Goal: Task Accomplishment & Management: Manage account settings

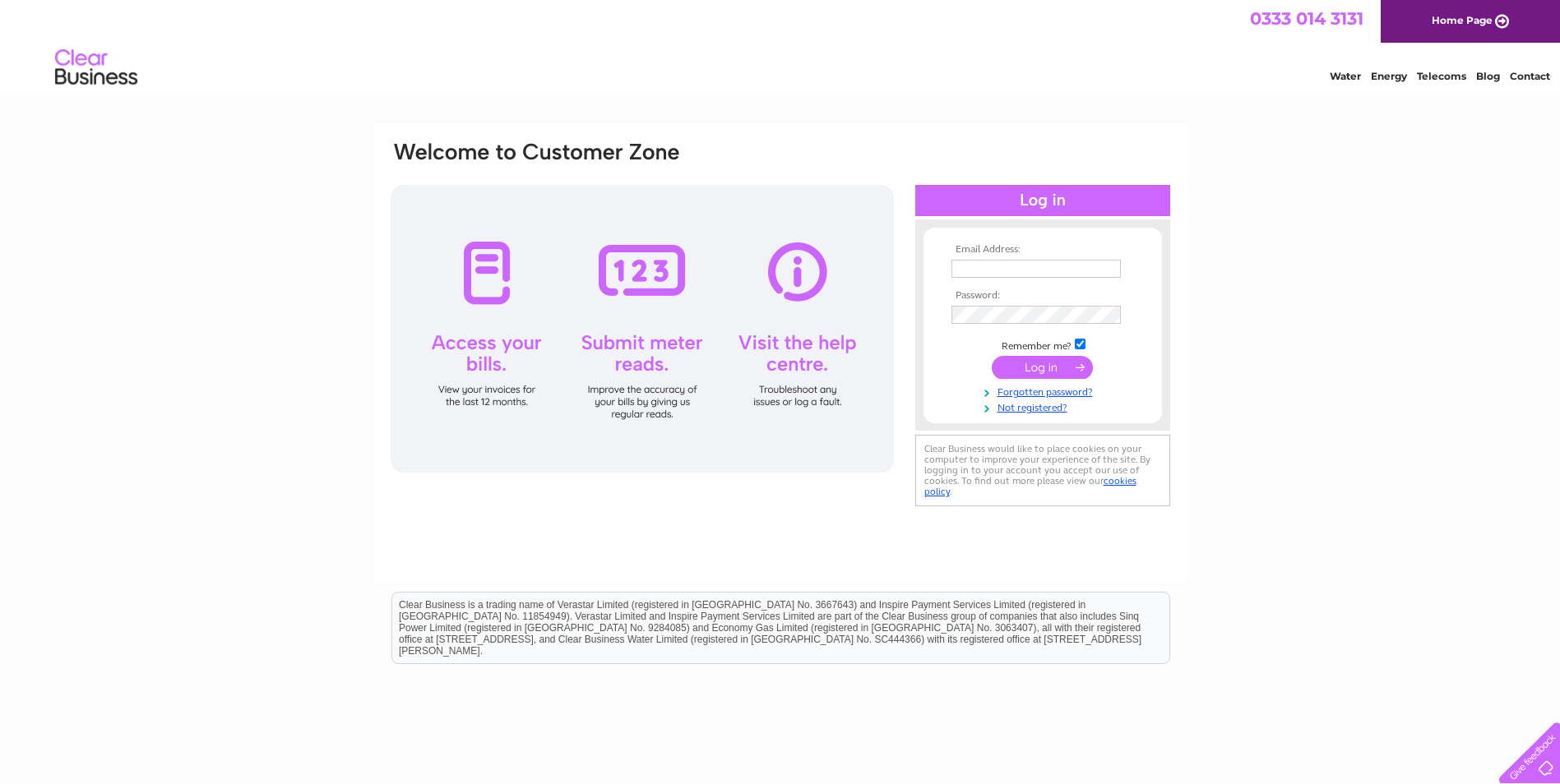
type input "[EMAIL_ADDRESS][DOMAIN_NAME]"
click at [1054, 362] on input "submit" at bounding box center [1042, 368] width 101 height 23
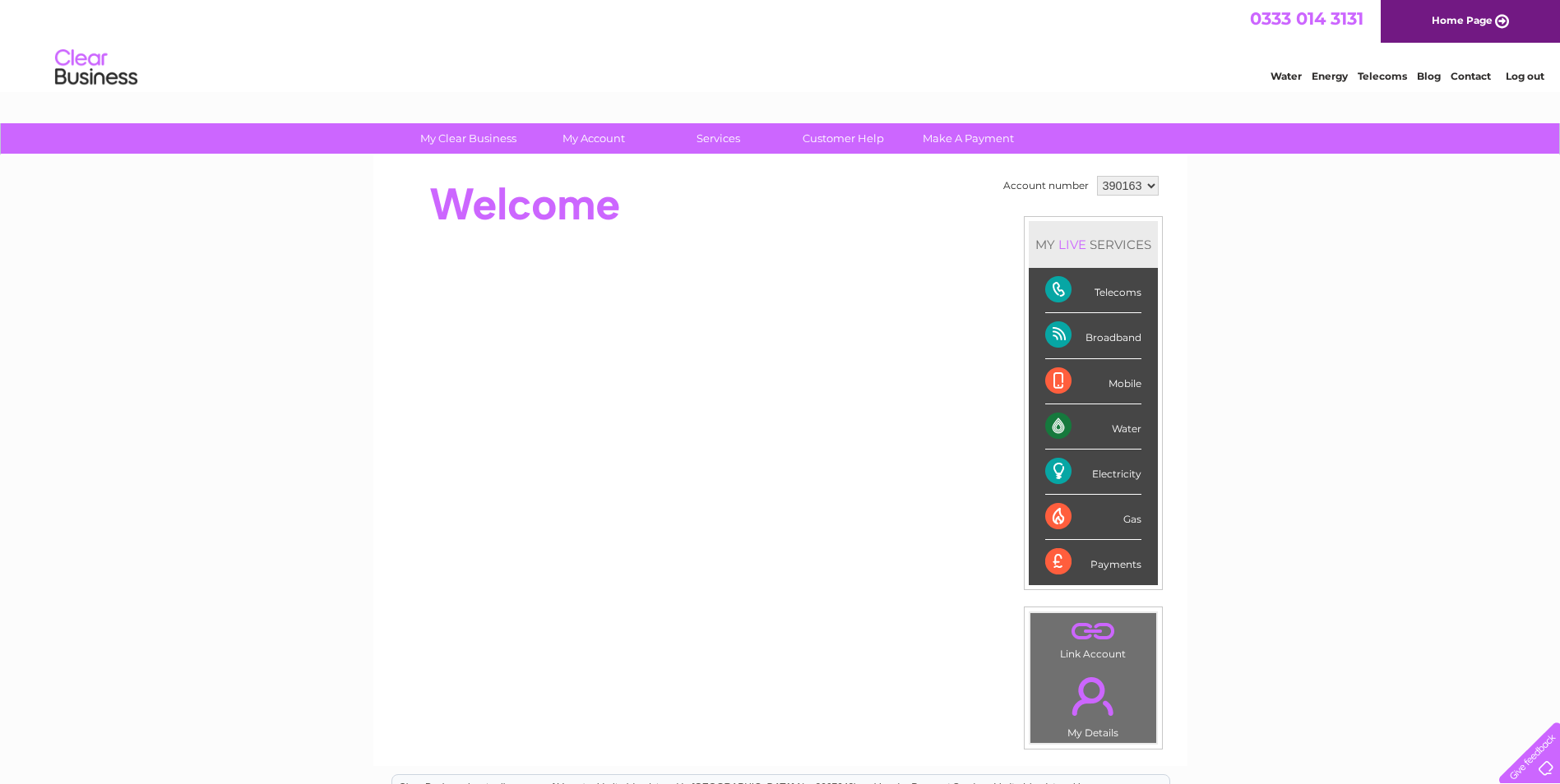
click at [1096, 427] on div "Water" at bounding box center [1093, 427] width 96 height 45
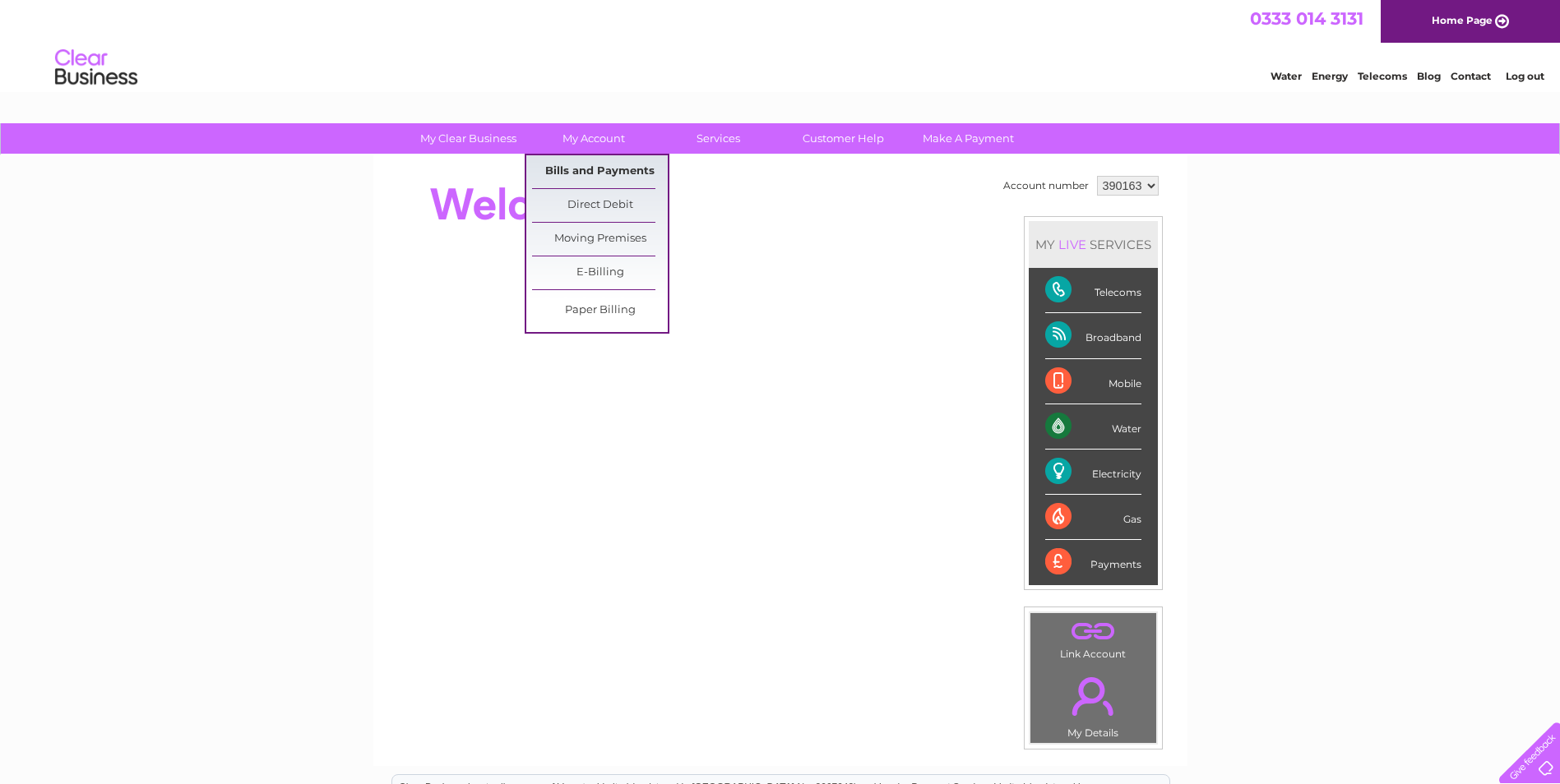
click at [633, 175] on link "Bills and Payments" at bounding box center [599, 172] width 135 height 33
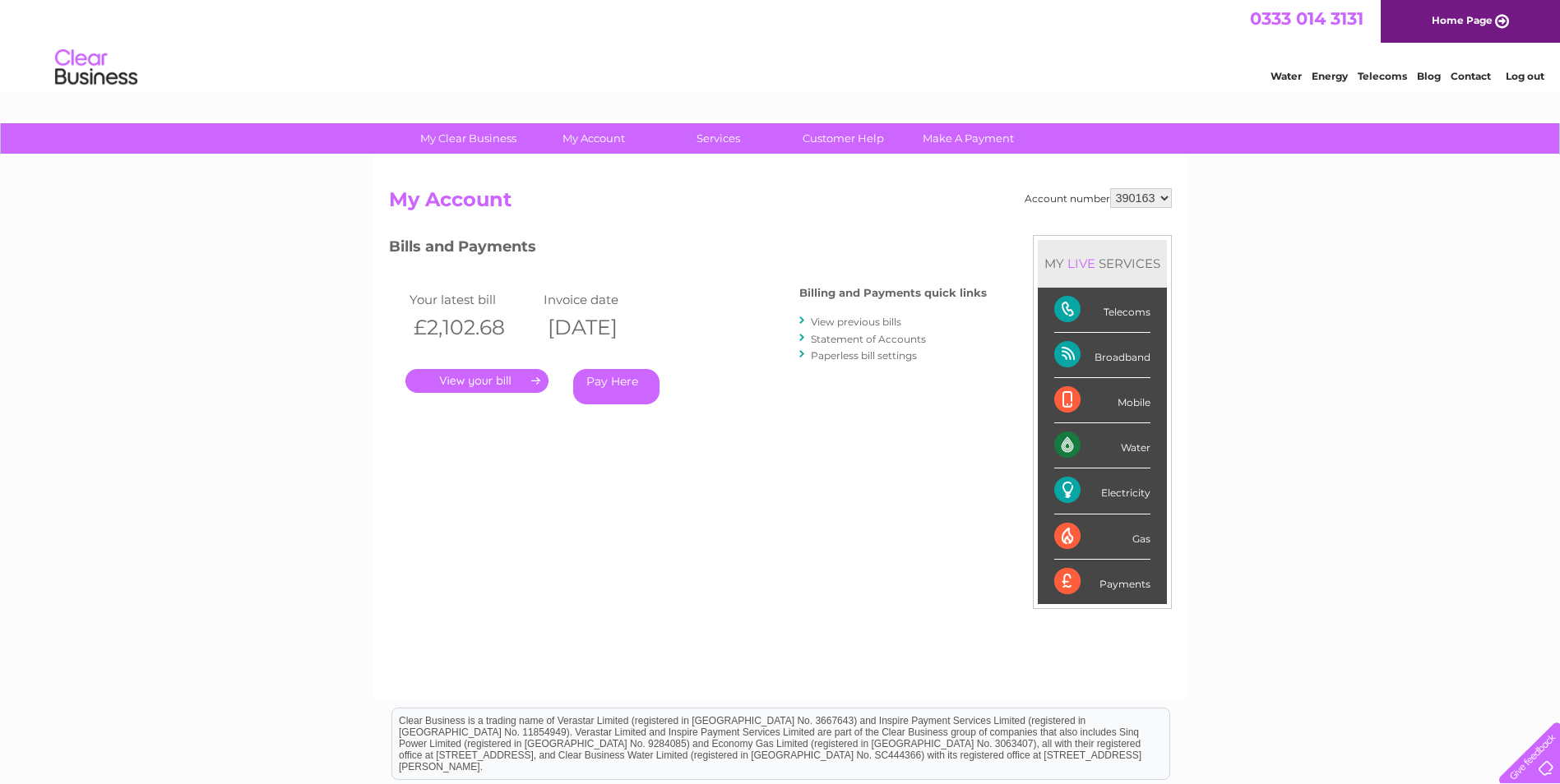
click at [499, 384] on link "." at bounding box center [477, 380] width 143 height 24
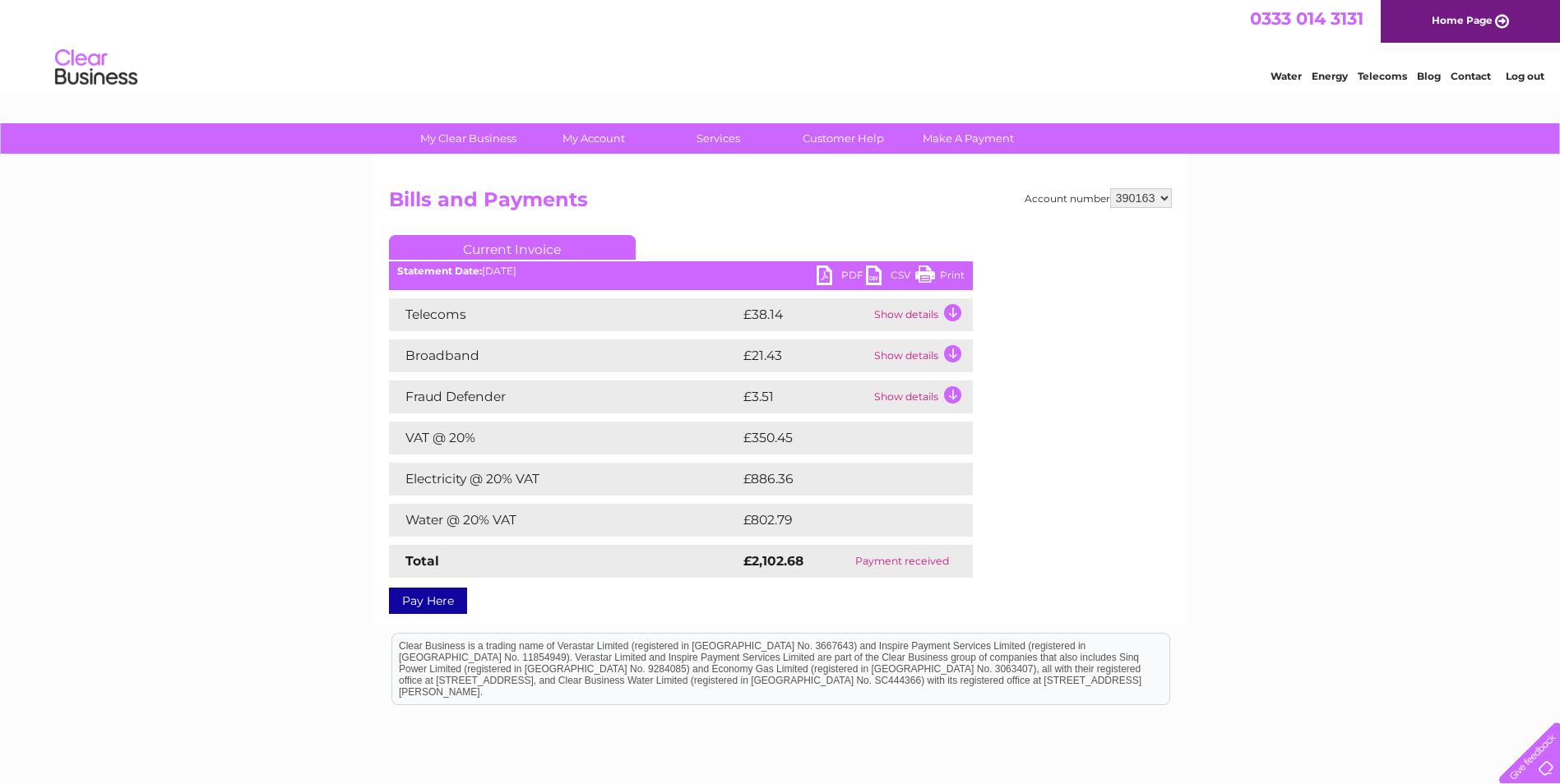
click at [825, 273] on link "PDF" at bounding box center [841, 277] width 50 height 24
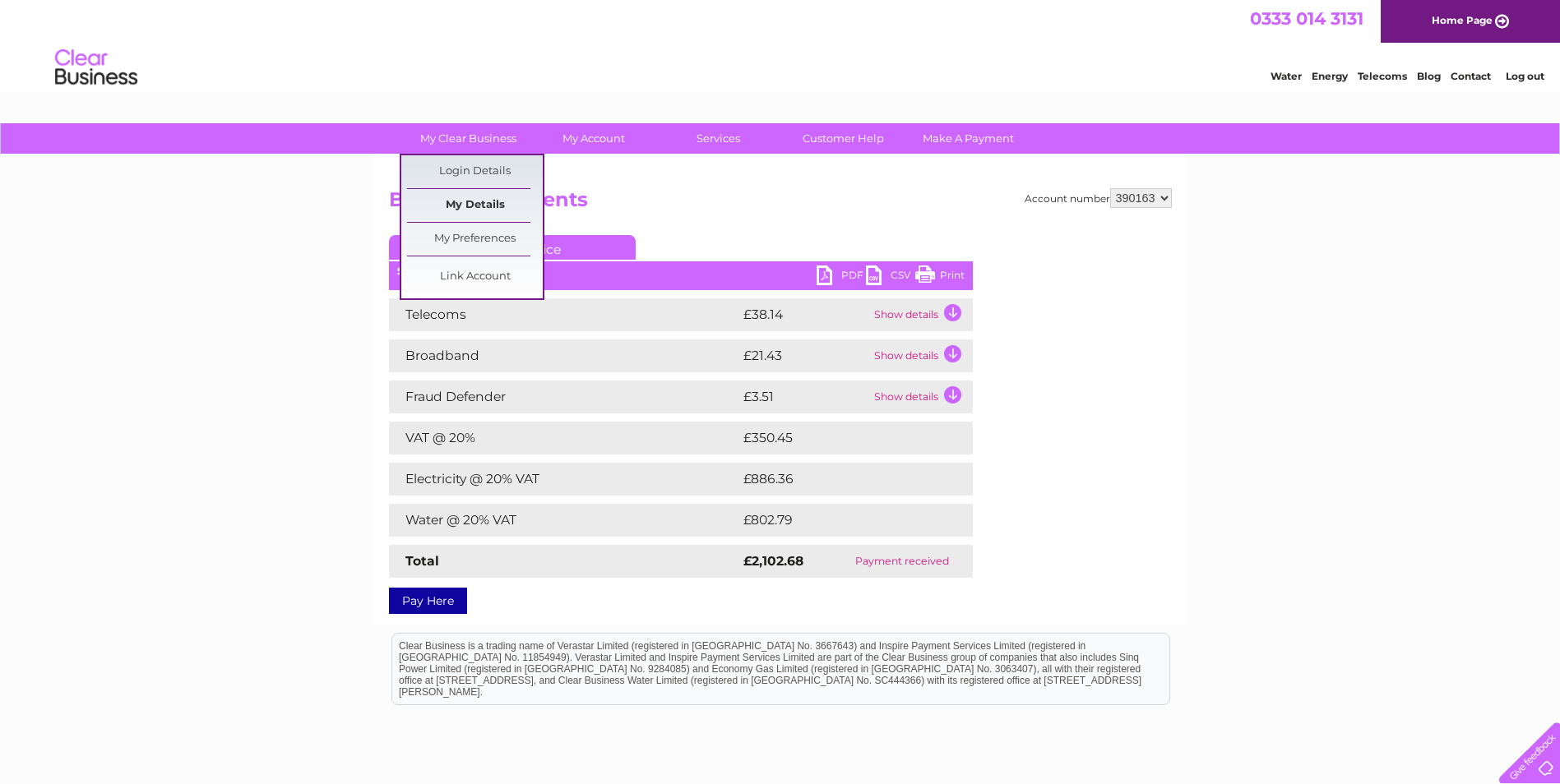
click at [501, 215] on link "My Details" at bounding box center [474, 205] width 135 height 33
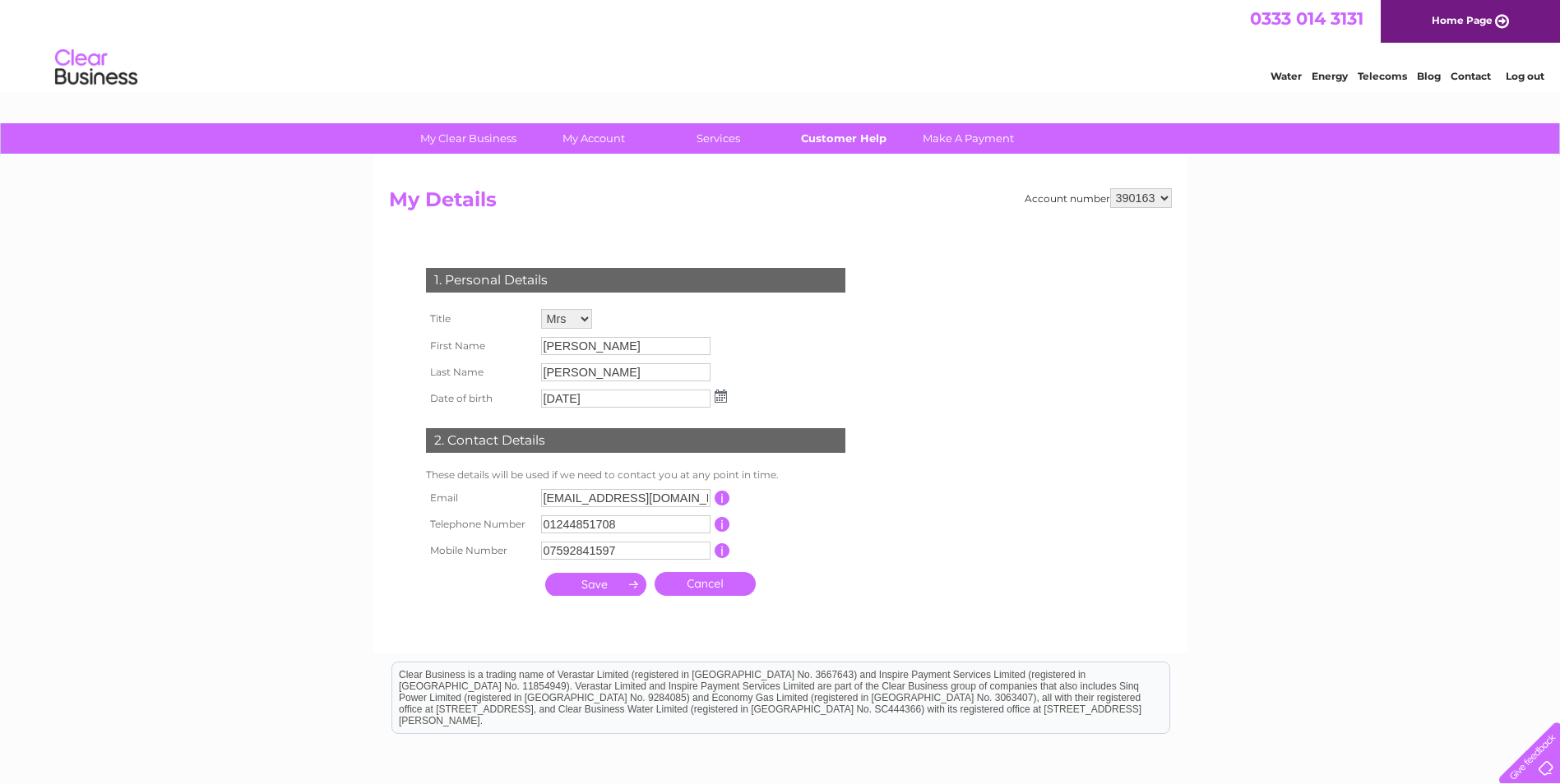
click at [857, 141] on link "Customer Help" at bounding box center [843, 138] width 135 height 30
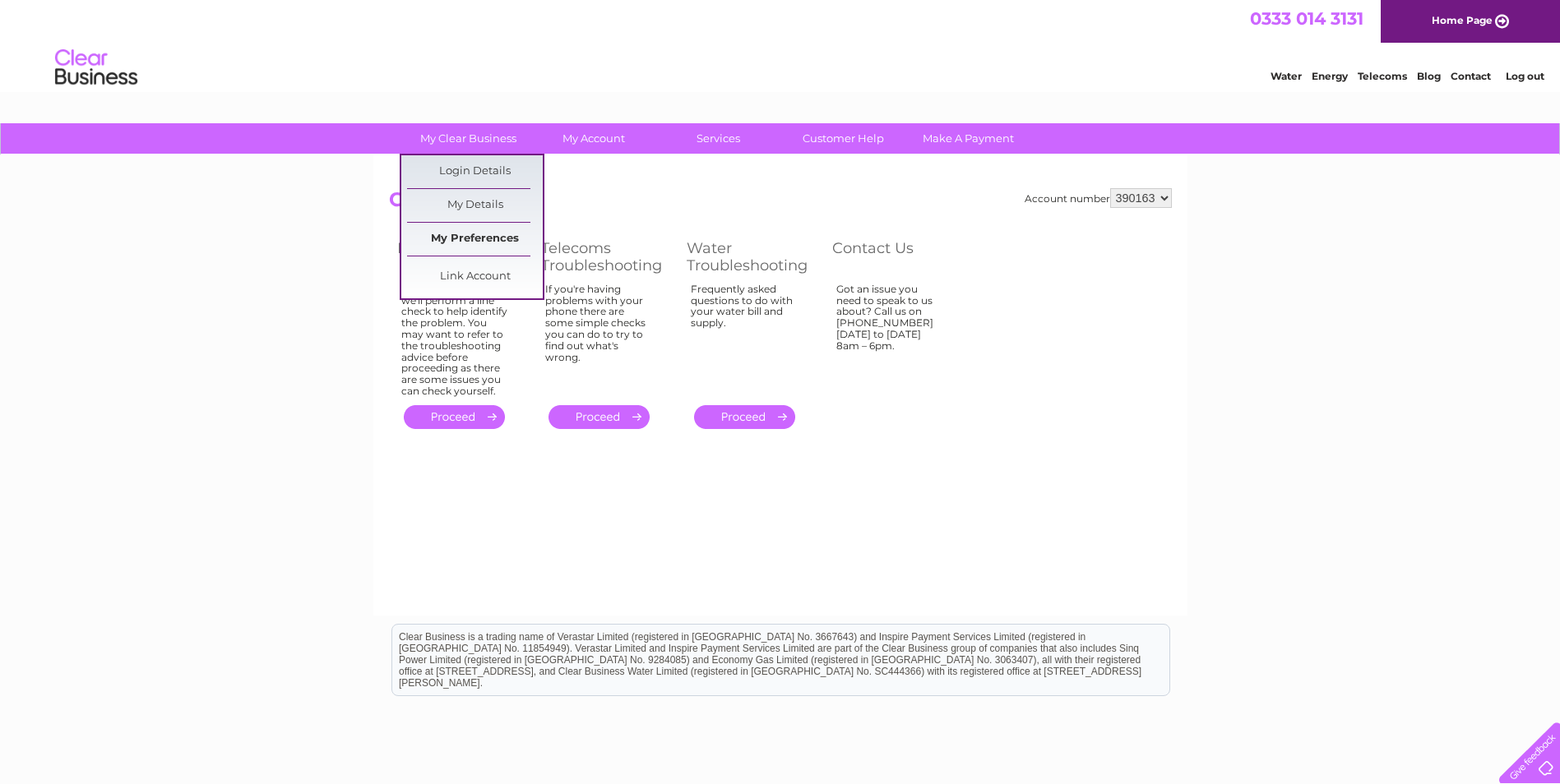
click at [494, 243] on link "My Preferences" at bounding box center [474, 239] width 135 height 33
